Goal: Information Seeking & Learning: Learn about a topic

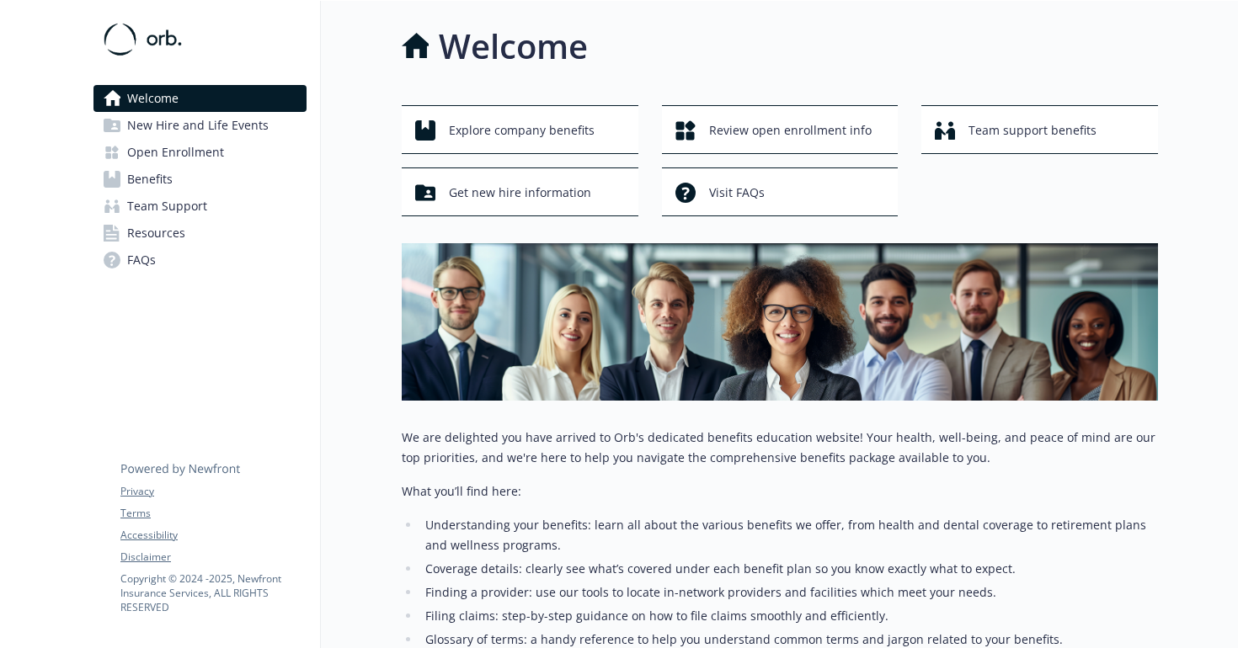
click at [227, 135] on span "New Hire and Life Events" at bounding box center [197, 125] width 141 height 27
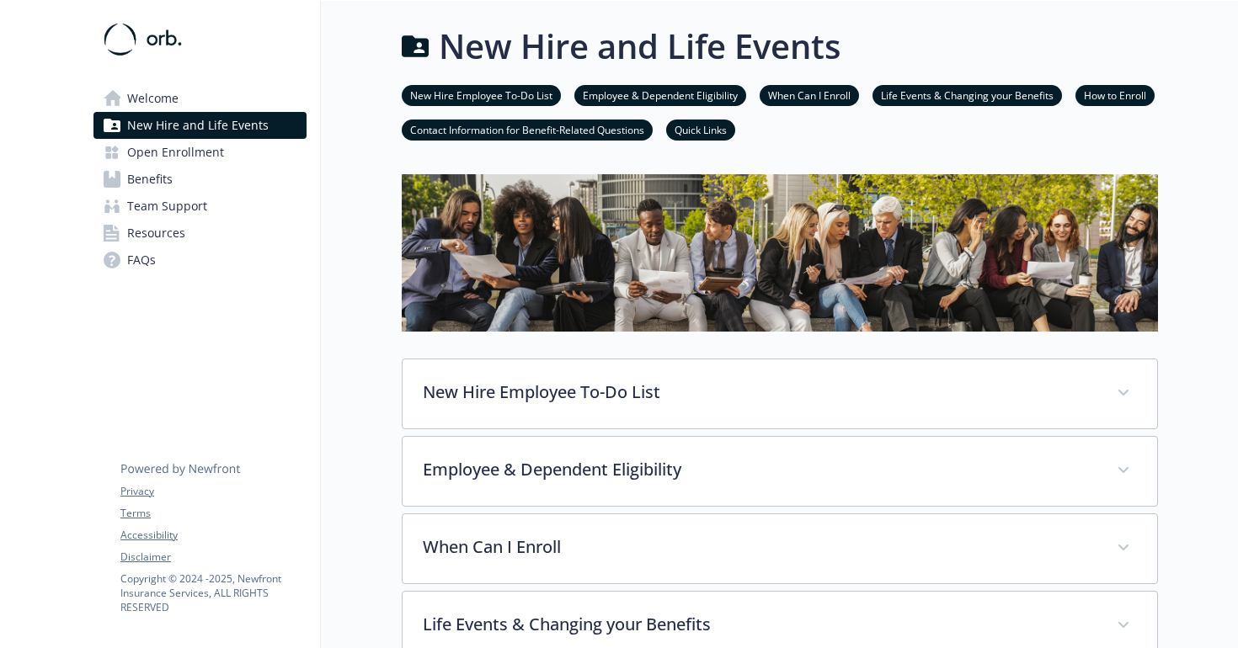
click at [223, 155] on link "Open Enrollment" at bounding box center [199, 152] width 213 height 27
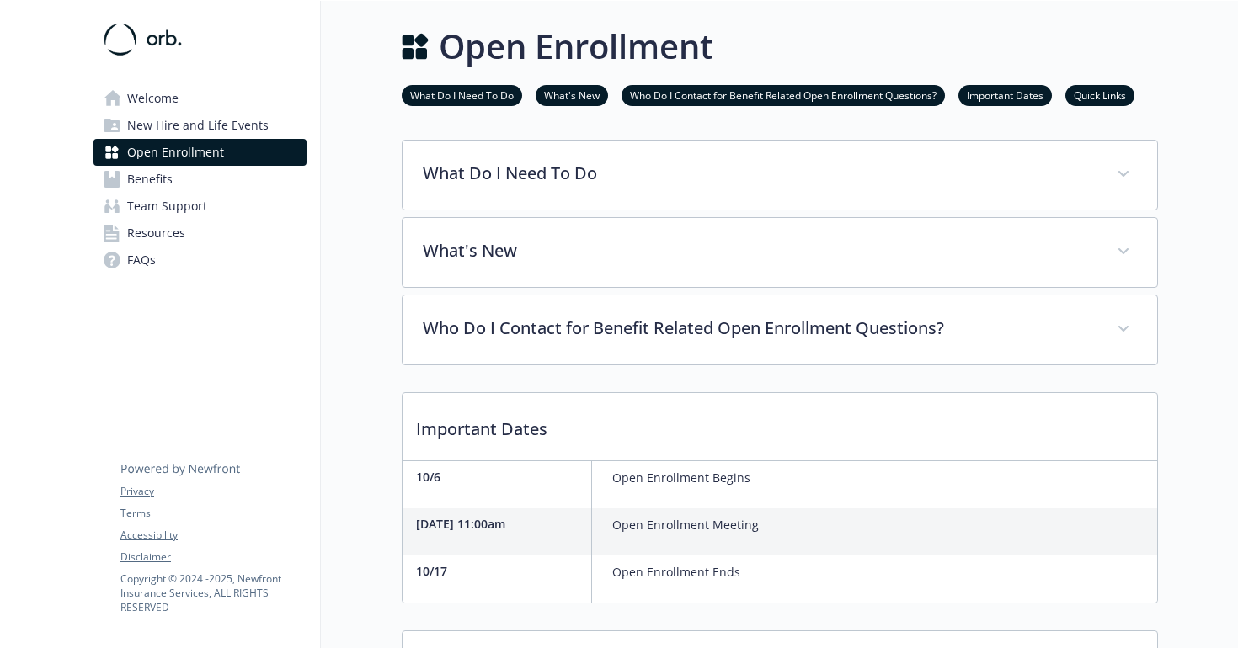
click at [223, 178] on link "Benefits" at bounding box center [199, 179] width 213 height 27
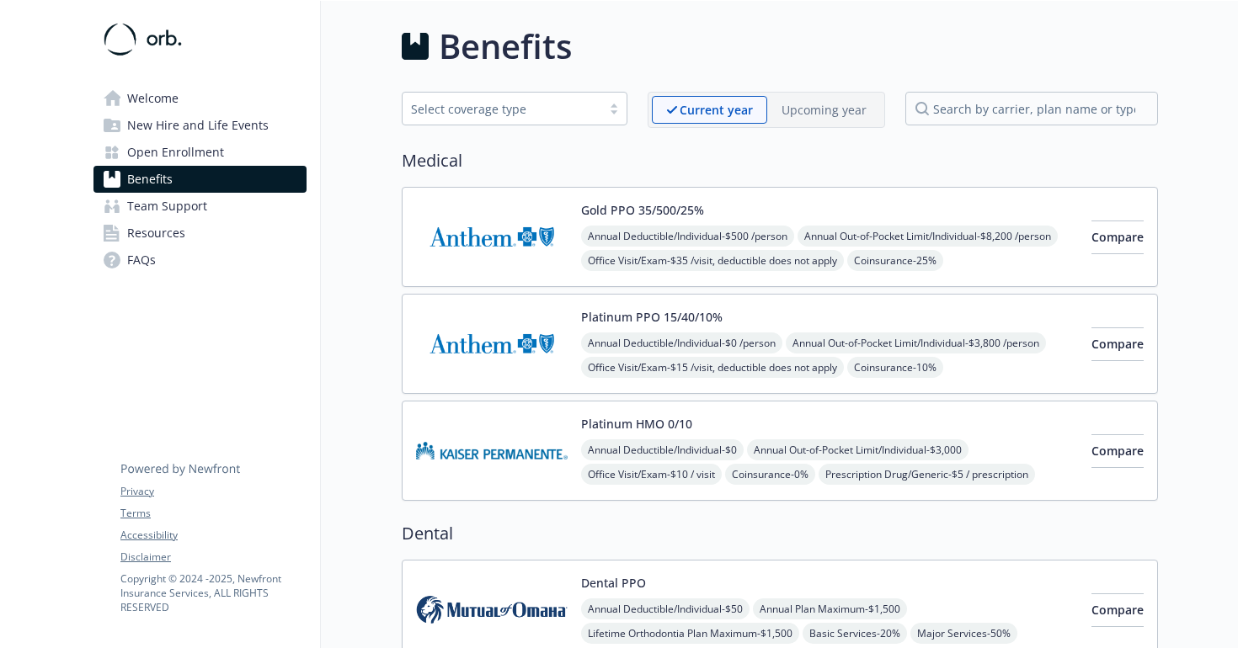
click at [745, 424] on div "Platinum HMO 0/10 Annual Deductible/Individual - $0 Annual Out-of-Pocket Limit/…" at bounding box center [829, 451] width 497 height 72
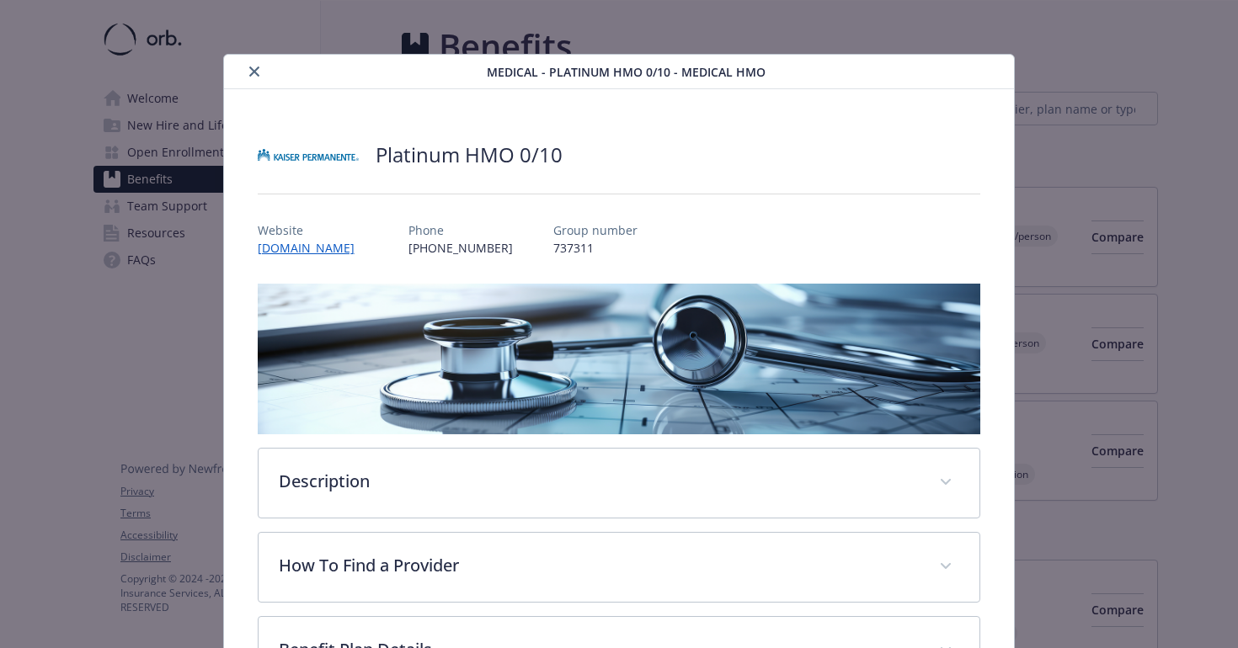
scroll to position [8, 0]
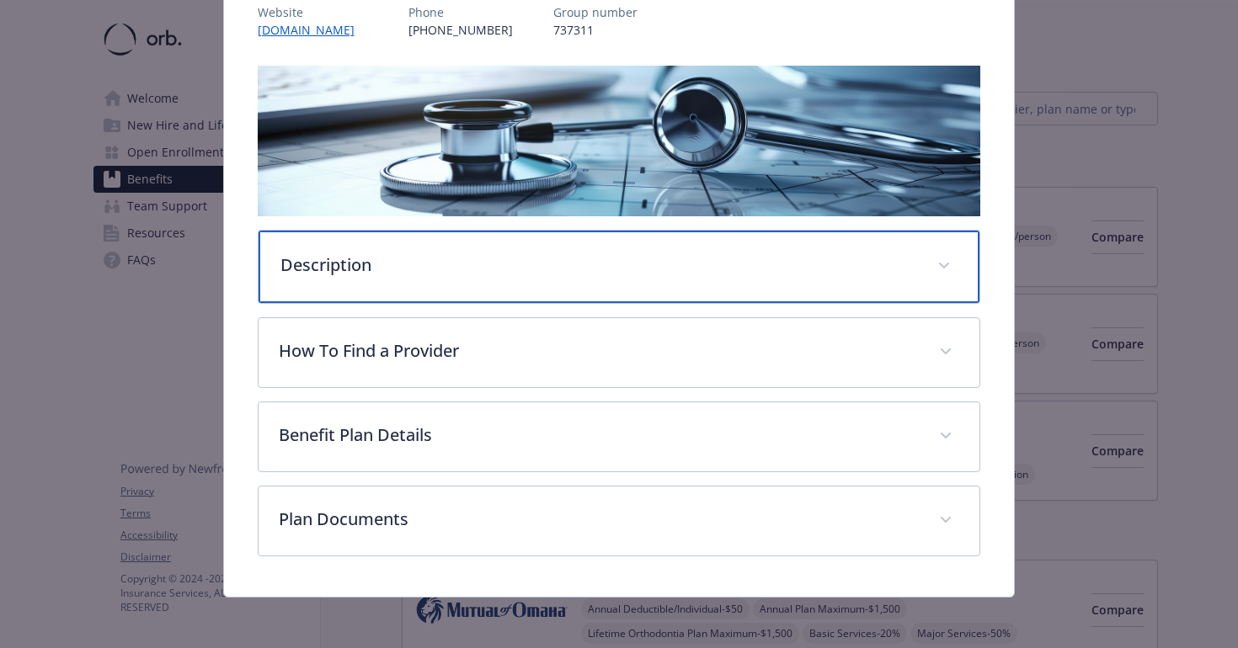
click at [791, 275] on div "Description" at bounding box center [620, 267] width 722 height 72
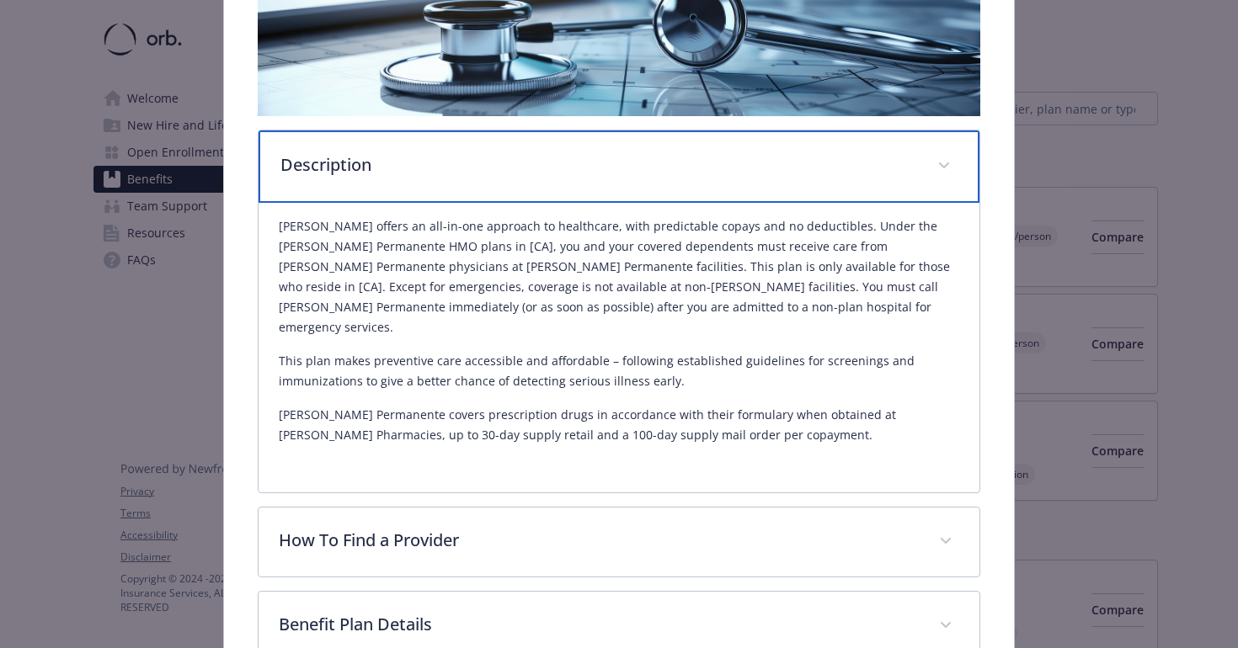
scroll to position [384, 0]
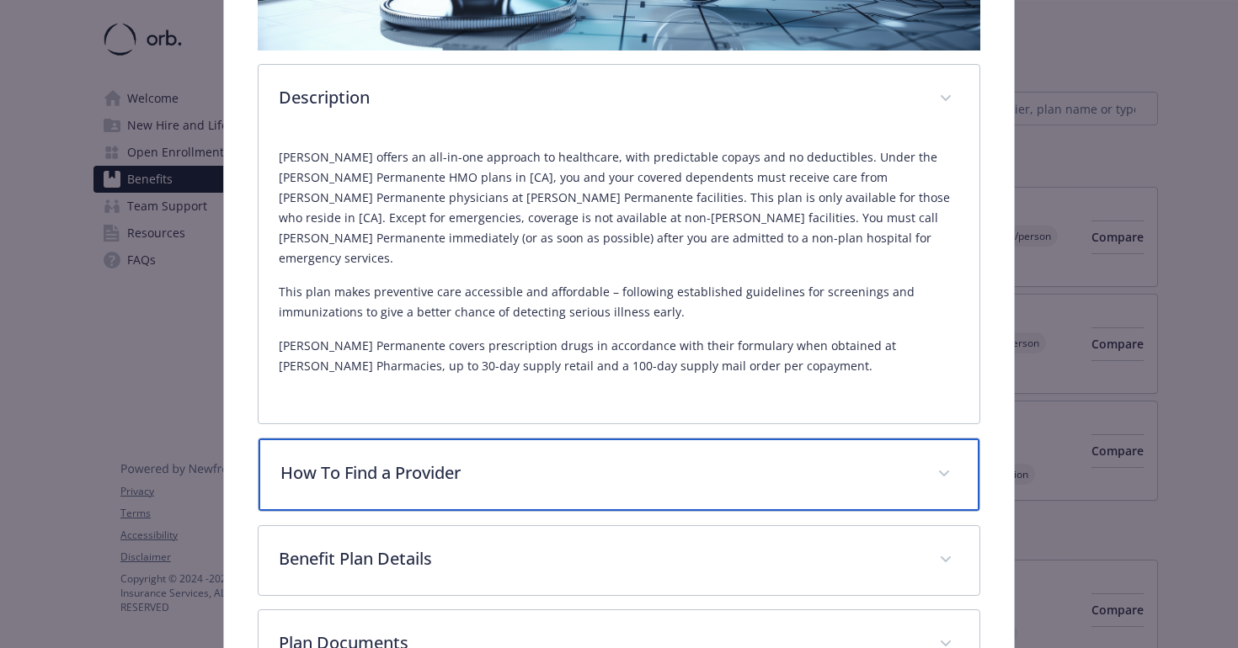
click at [762, 461] on p "How To Find a Provider" at bounding box center [598, 473] width 637 height 25
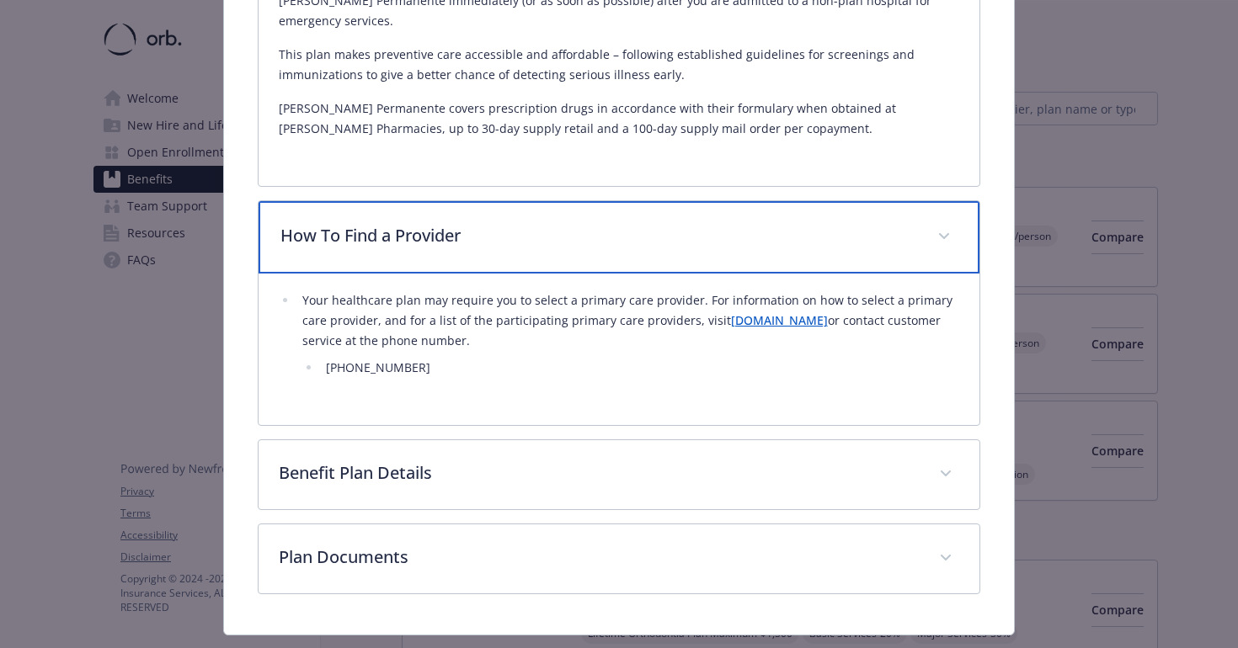
scroll to position [643, 0]
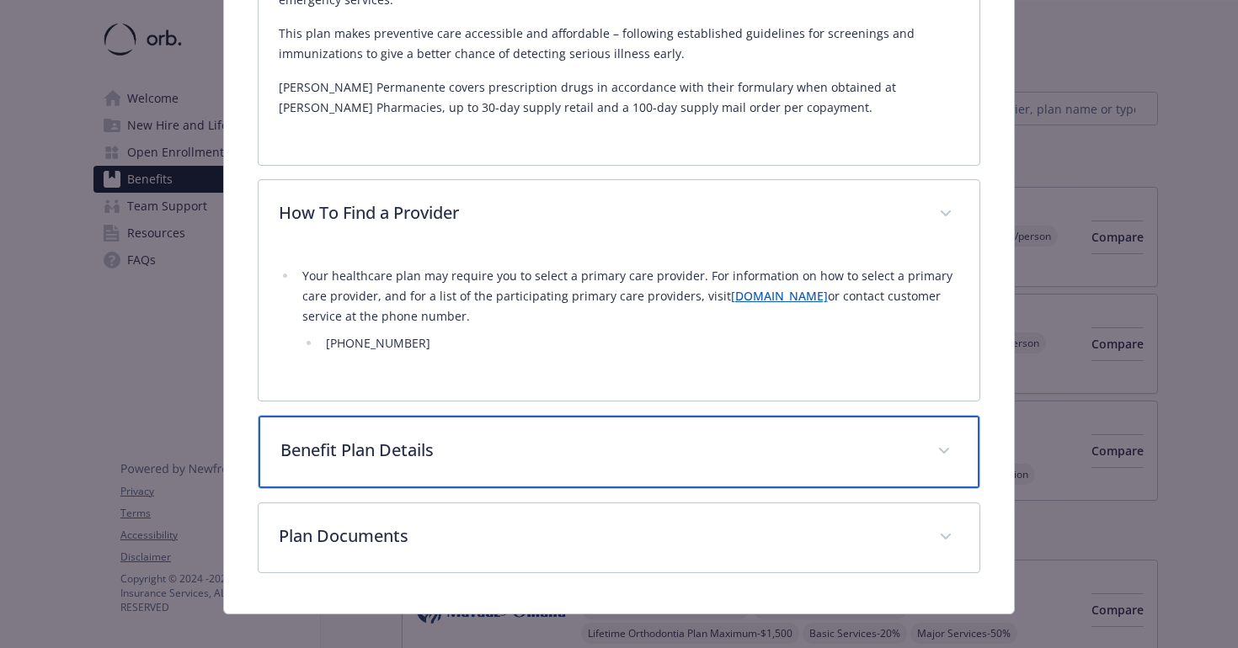
click at [762, 447] on div "Benefit Plan Details" at bounding box center [620, 452] width 722 height 72
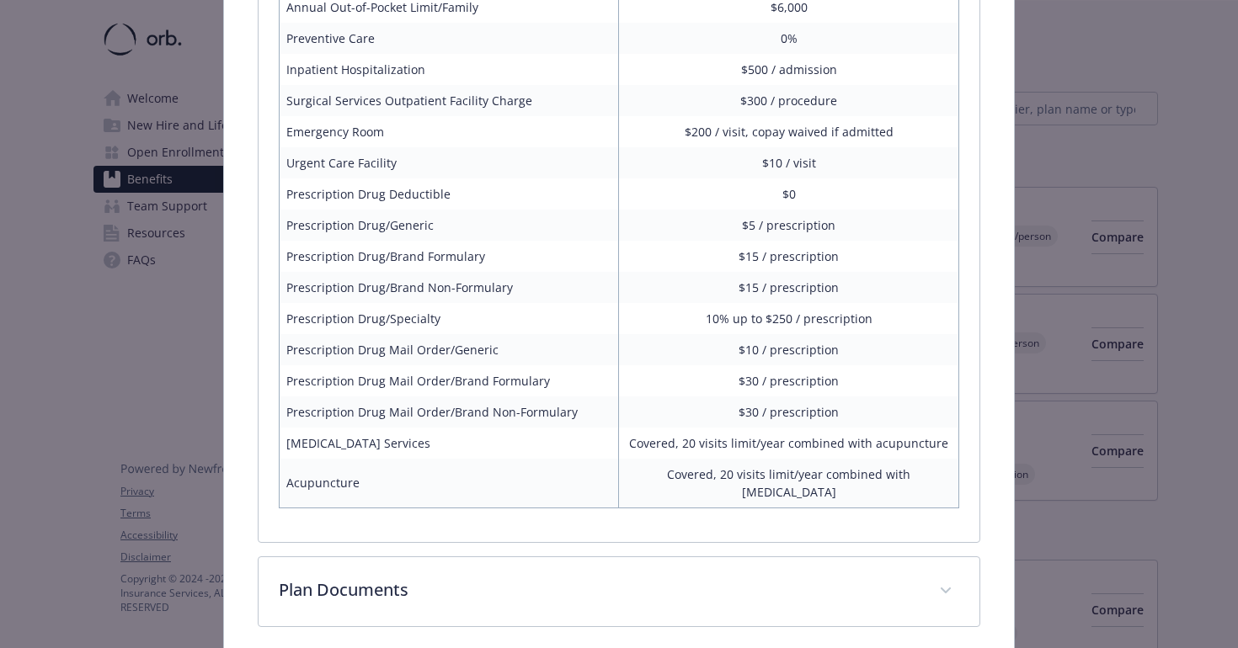
scroll to position [1409, 0]
